Goal: Transaction & Acquisition: Purchase product/service

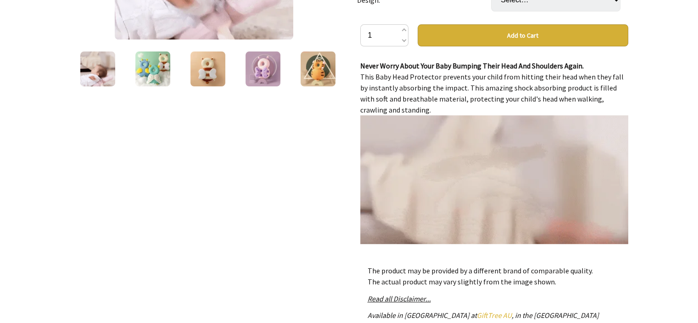
scroll to position [275, 0]
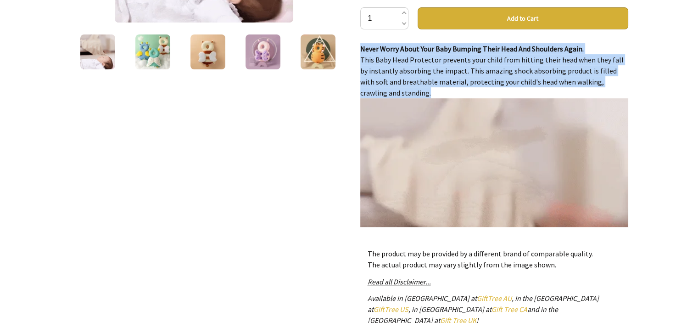
drag, startPoint x: 360, startPoint y: 48, endPoint x: 441, endPoint y: 93, distance: 92.5
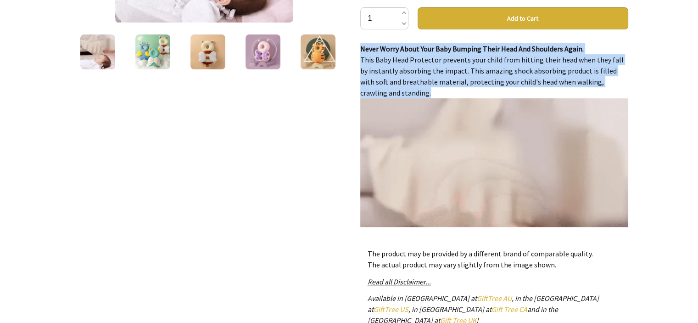
click at [441, 93] on div "Never Worry About Your Baby Bumping Their Head And Shoulders Again. This Baby H…" at bounding box center [494, 135] width 268 height 184
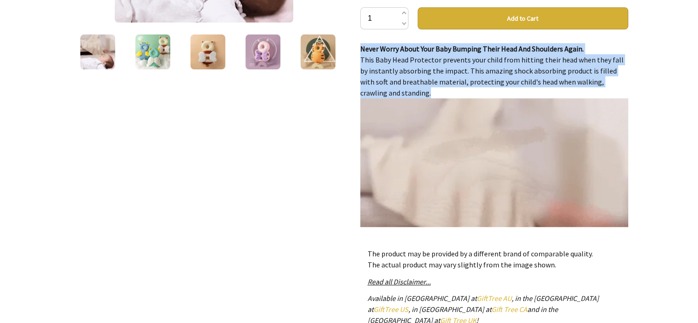
copy div "Never Worry About Your Baby Bumping Their Head And Shoulders Again. This Baby H…"
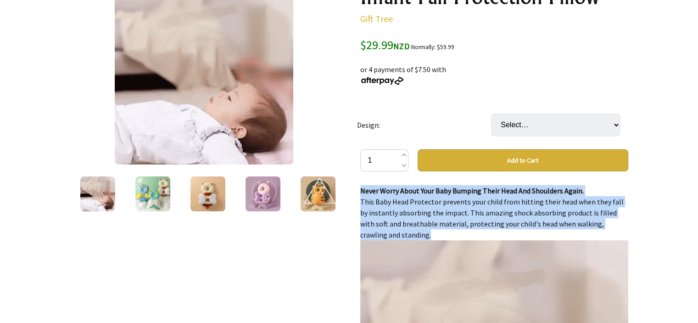
scroll to position [118, 0]
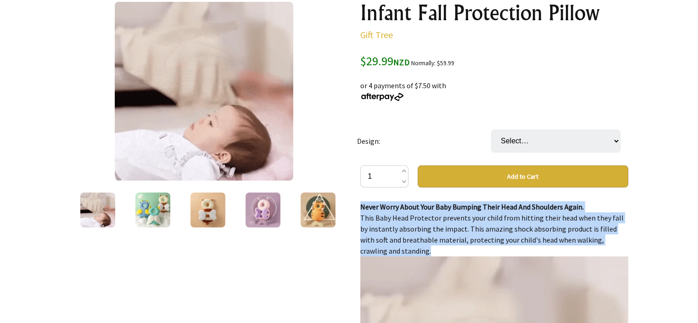
click at [145, 210] on img at bounding box center [152, 209] width 35 height 35
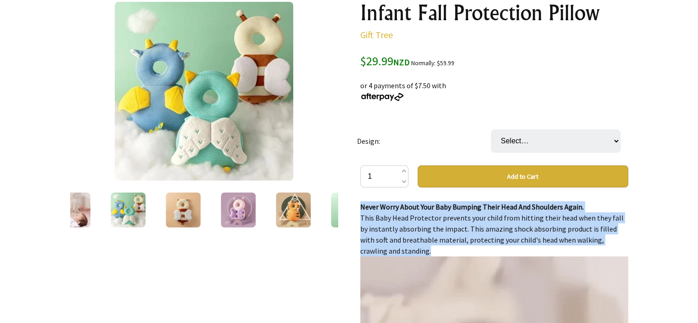
click at [189, 219] on img at bounding box center [183, 209] width 35 height 35
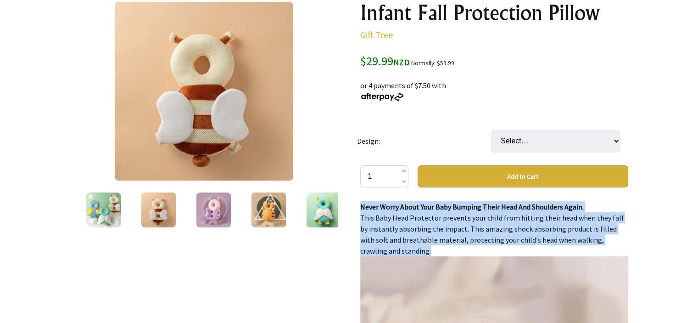
click at [204, 213] on img at bounding box center [213, 209] width 35 height 35
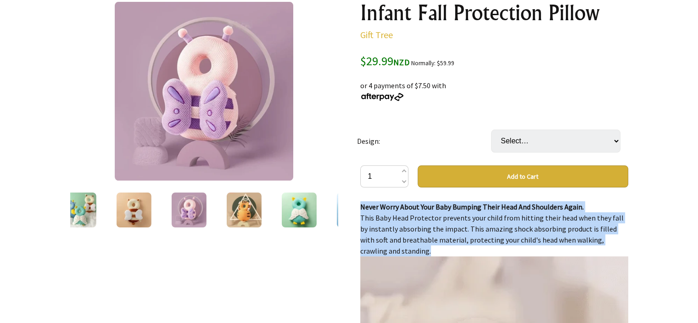
click at [249, 213] on img at bounding box center [243, 209] width 35 height 35
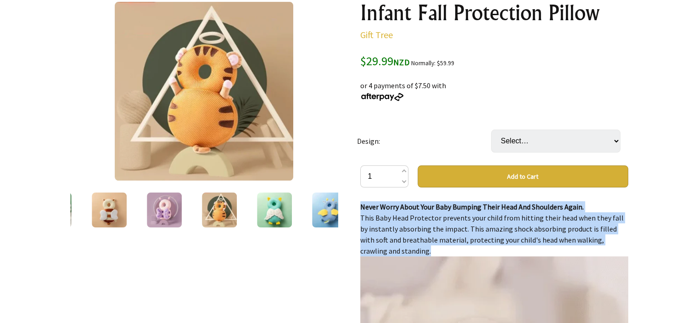
click at [277, 213] on img at bounding box center [274, 209] width 35 height 35
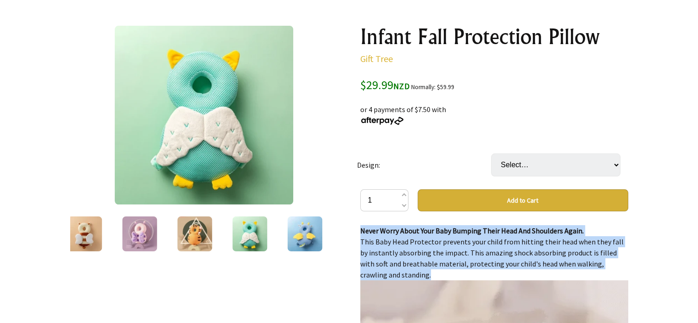
scroll to position [72, 0]
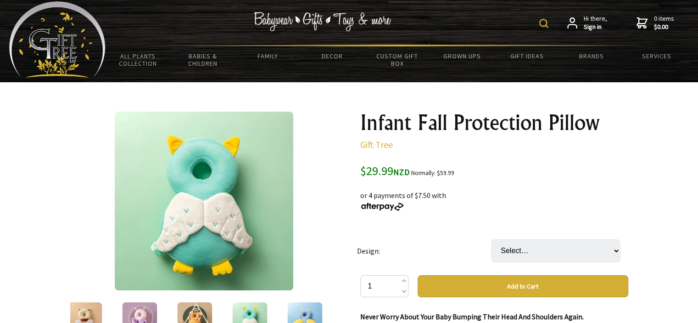
scroll to position [0, 0]
